Goal: Find specific page/section: Find specific page/section

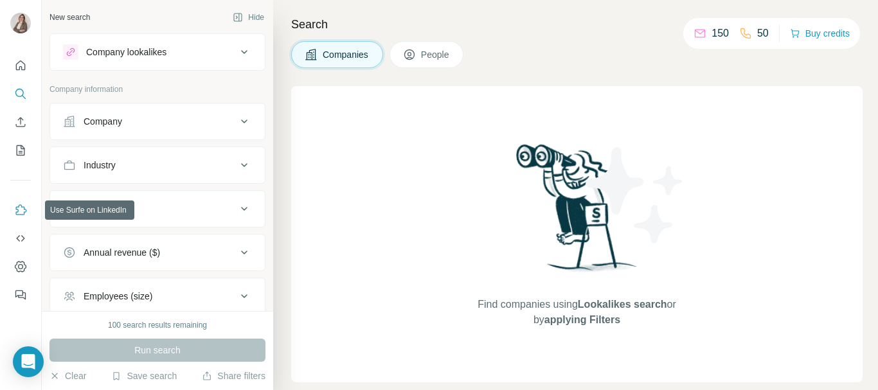
click at [23, 211] on icon "Use Surfe on LinkedIn" at bounding box center [20, 210] width 13 height 13
click at [382, 193] on div "Find companies using Lookalikes search or by applying Filters" at bounding box center [576, 234] width 571 height 296
click at [346, 55] on span "Companies" at bounding box center [345, 54] width 47 height 13
click at [441, 53] on span "People" at bounding box center [436, 54] width 30 height 13
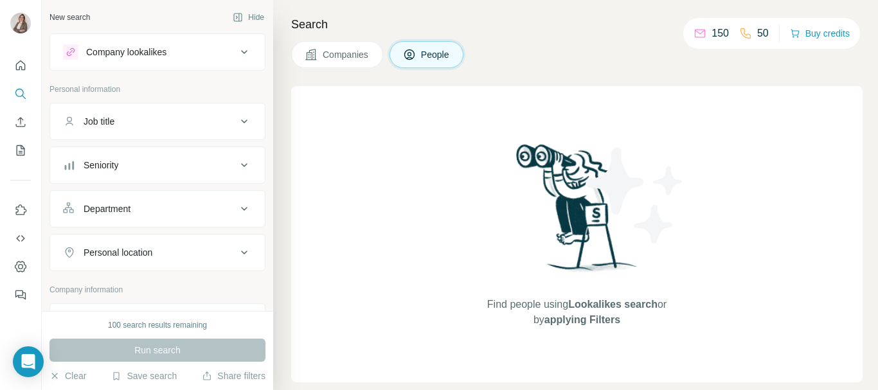
click at [346, 53] on span "Companies" at bounding box center [345, 54] width 47 height 13
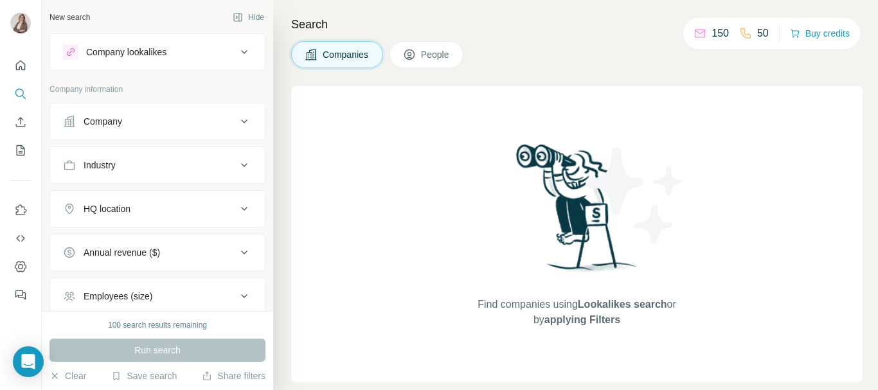
click at [423, 52] on button "People" at bounding box center [426, 54] width 75 height 27
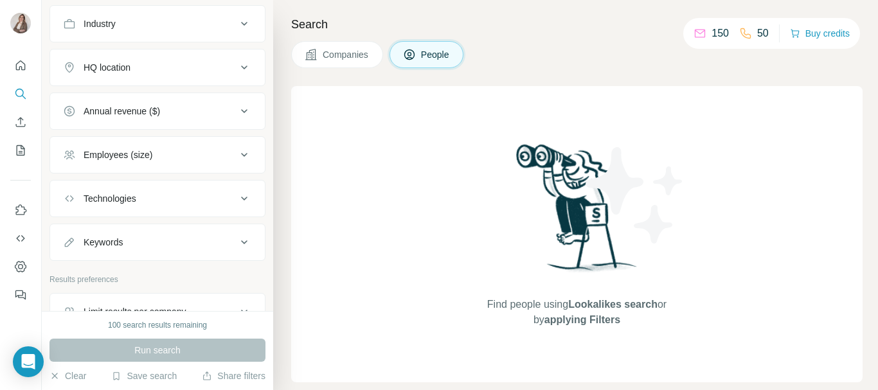
scroll to position [420, 0]
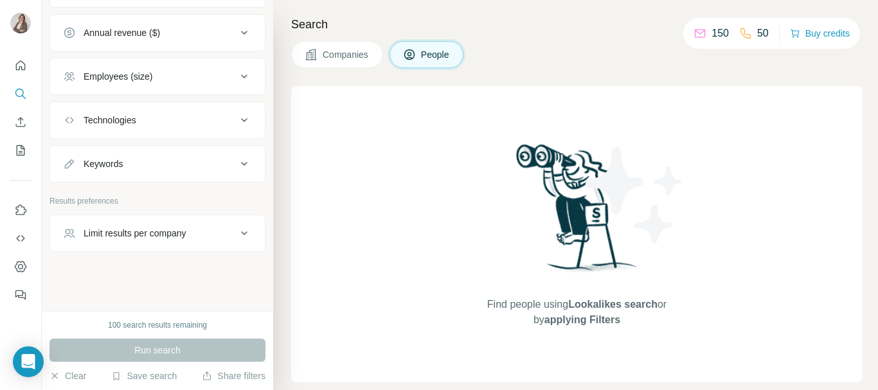
click at [367, 278] on div "Find people using Lookalikes search or by applying Filters" at bounding box center [576, 234] width 571 height 296
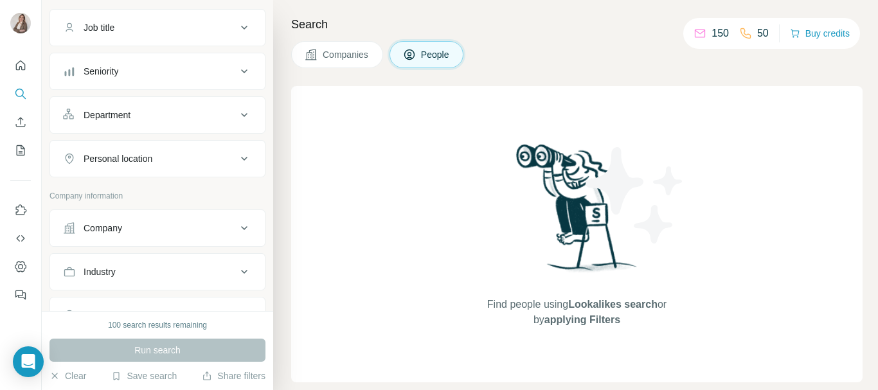
scroll to position [0, 0]
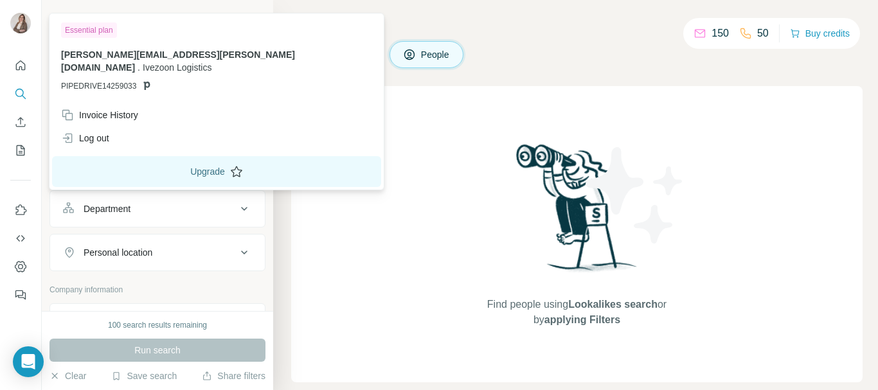
click at [158, 159] on button "Upgrade" at bounding box center [216, 171] width 329 height 31
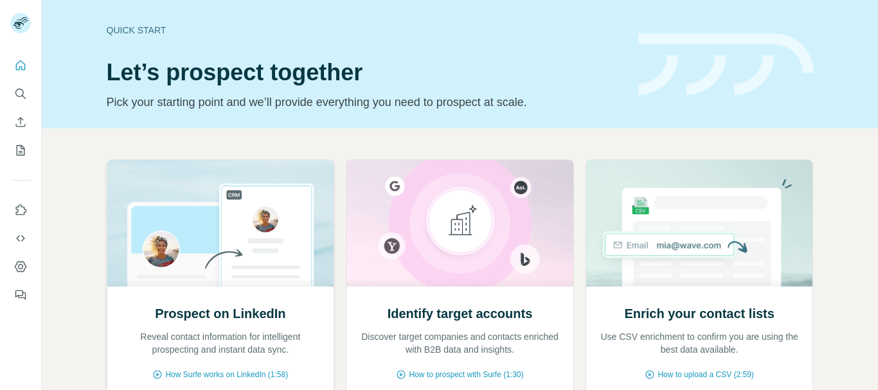
scroll to position [150, 0]
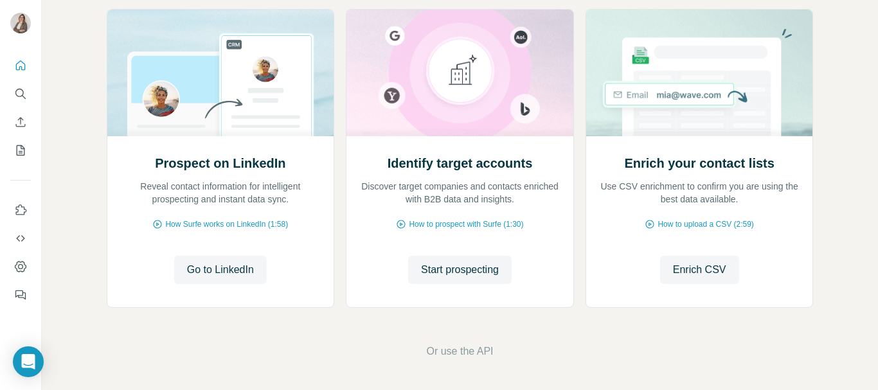
click at [226, 270] on span "Go to LinkedIn" at bounding box center [220, 269] width 67 height 15
